Goal: Information Seeking & Learning: Learn about a topic

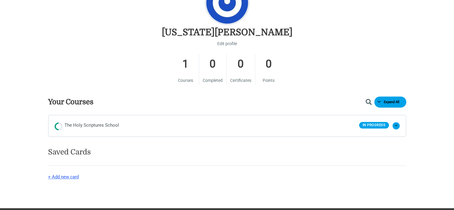
scroll to position [329, 0]
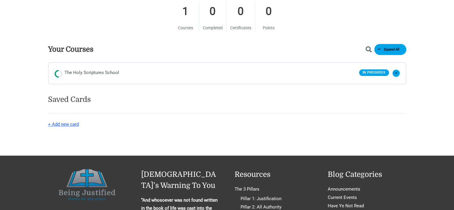
drag, startPoint x: 85, startPoint y: 67, endPoint x: 89, endPoint y: 67, distance: 3.9
click at [85, 67] on div "The Holy Scriptures School In Progress Expand The Holy Scriptures School Expand…" at bounding box center [227, 73] width 357 height 21
click at [88, 72] on span "The Holy Scriptures School" at bounding box center [92, 73] width 55 height 9
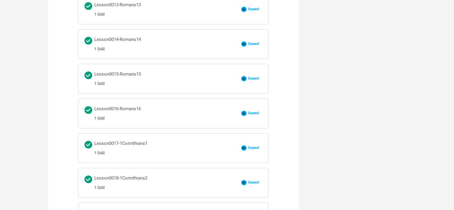
scroll to position [866, 0]
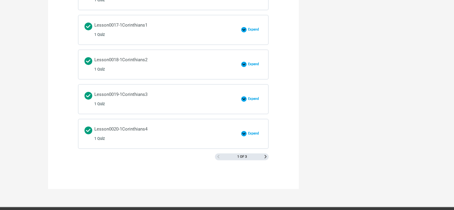
click at [263, 153] on div "1 of 3" at bounding box center [242, 156] width 54 height 7
click at [267, 153] on div "1 of 3" at bounding box center [242, 156] width 54 height 7
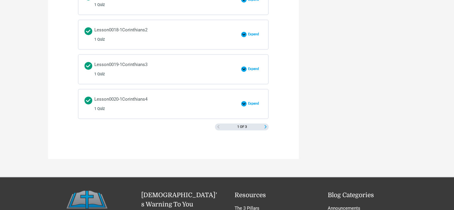
click at [266, 125] on link "Next Page" at bounding box center [265, 127] width 3 height 4
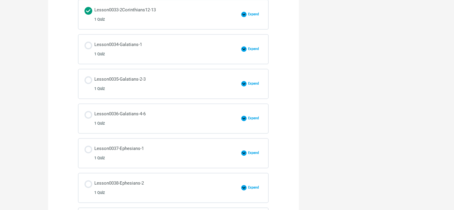
scroll to position [717, 0]
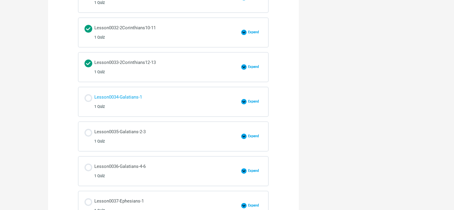
click at [117, 93] on div "Lesson0034-Galatians-1 1 Quiz" at bounding box center [118, 101] width 48 height 17
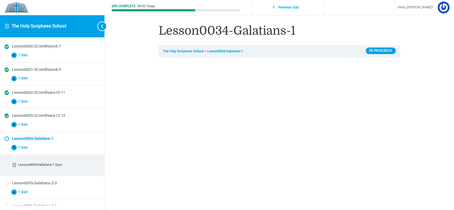
scroll to position [221, 0]
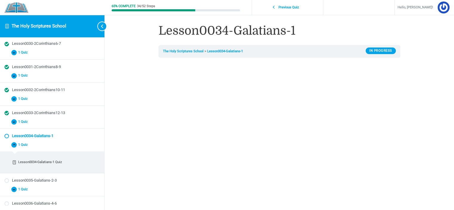
click at [448, 122] on div "65% Complete 34/52 Steps Previous Quiz Hello, ciancia! Course Home Logout Lesso…" at bounding box center [280, 192] width 350 height 385
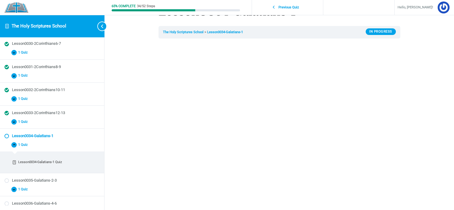
scroll to position [60, 0]
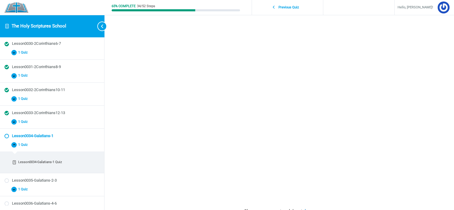
click at [433, 142] on div "65% Complete 34/52 Steps Previous Quiz Hello, ciancia! Course Home Logout Lesso…" at bounding box center [280, 132] width 350 height 385
